Goal: Find specific page/section: Find specific page/section

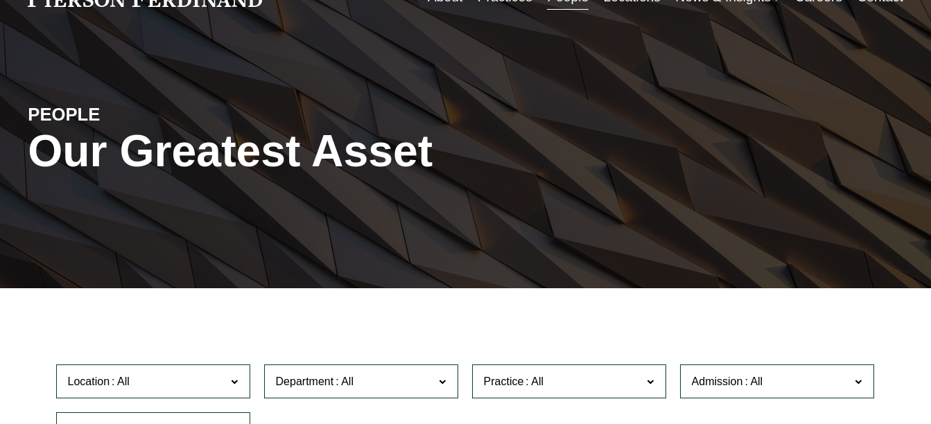
scroll to position [208, 0]
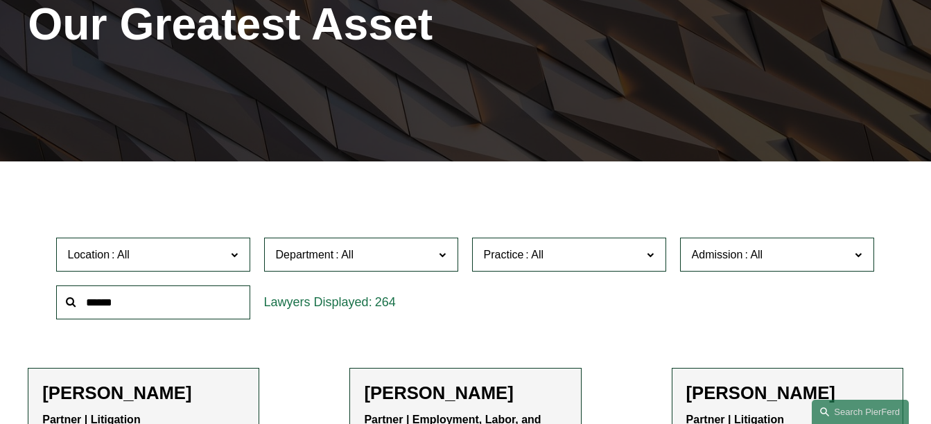
click at [147, 310] on input "text" at bounding box center [153, 303] width 194 height 34
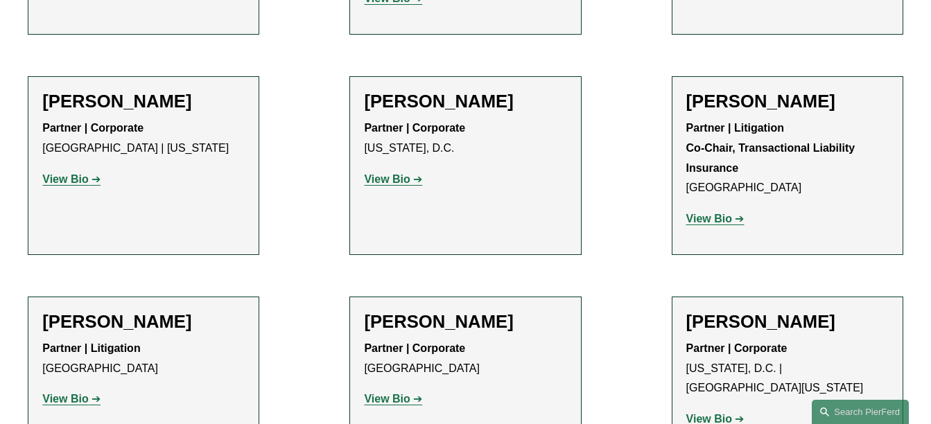
scroll to position [4992, 0]
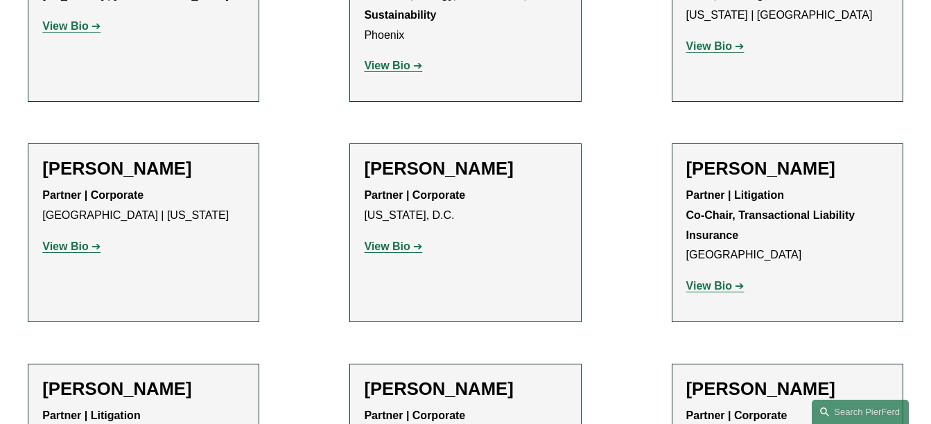
click at [62, 241] on strong "View Bio" at bounding box center [65, 247] width 46 height 12
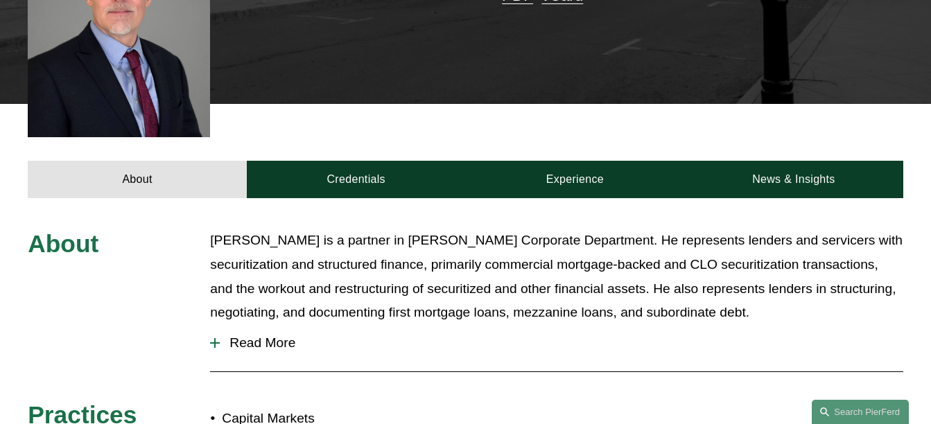
scroll to position [485, 0]
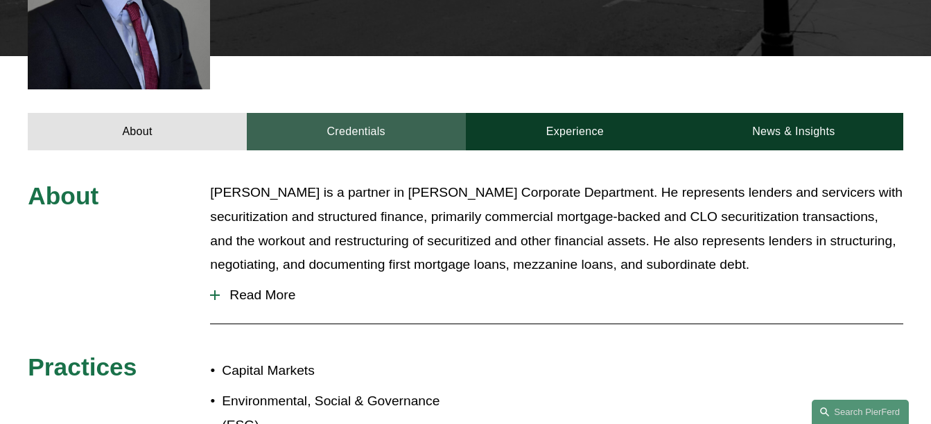
click at [338, 119] on link "Credentials" at bounding box center [356, 131] width 219 height 37
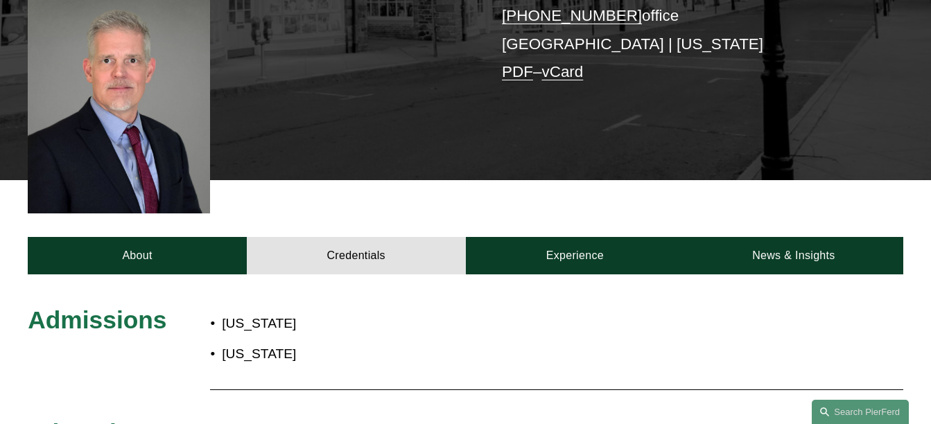
scroll to position [347, 0]
